Goal: Information Seeking & Learning: Learn about a topic

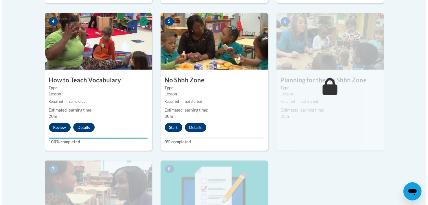
scroll to position [324, 0]
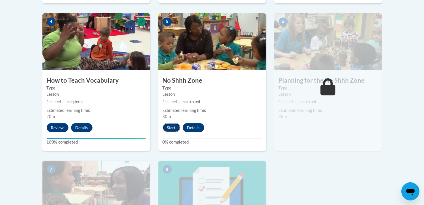
click at [169, 128] on button "Start" at bounding box center [172, 127] width 18 height 9
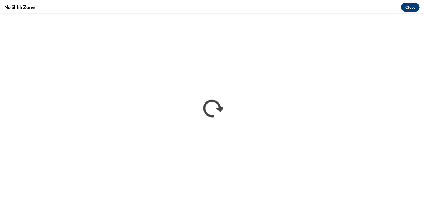
scroll to position [0, 0]
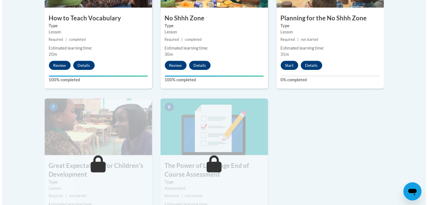
scroll to position [386, 0]
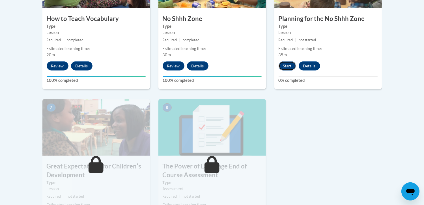
click at [284, 67] on button "Start" at bounding box center [288, 65] width 18 height 9
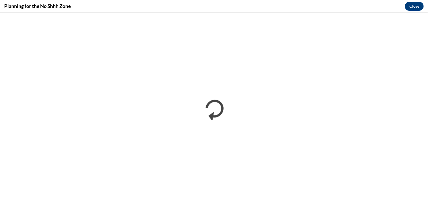
scroll to position [0, 0]
